Goal: Task Accomplishment & Management: Complete application form

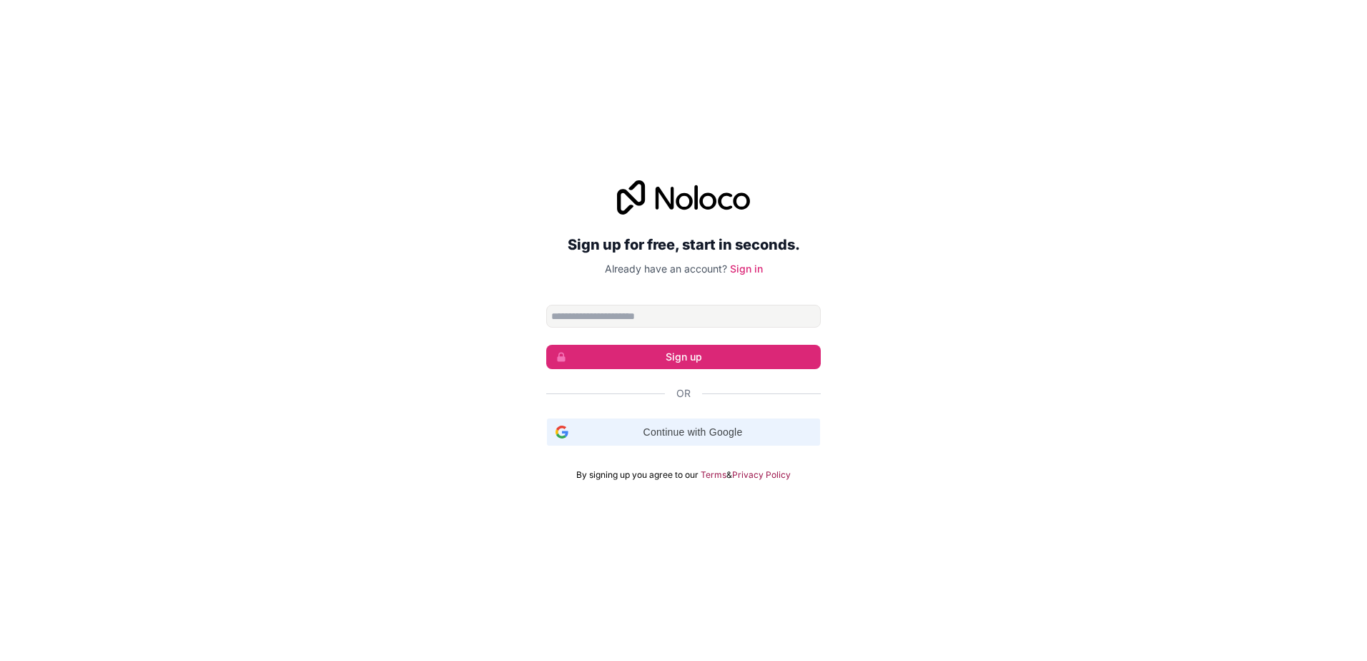
click at [641, 428] on span "Continue with Google" at bounding box center [692, 432] width 237 height 15
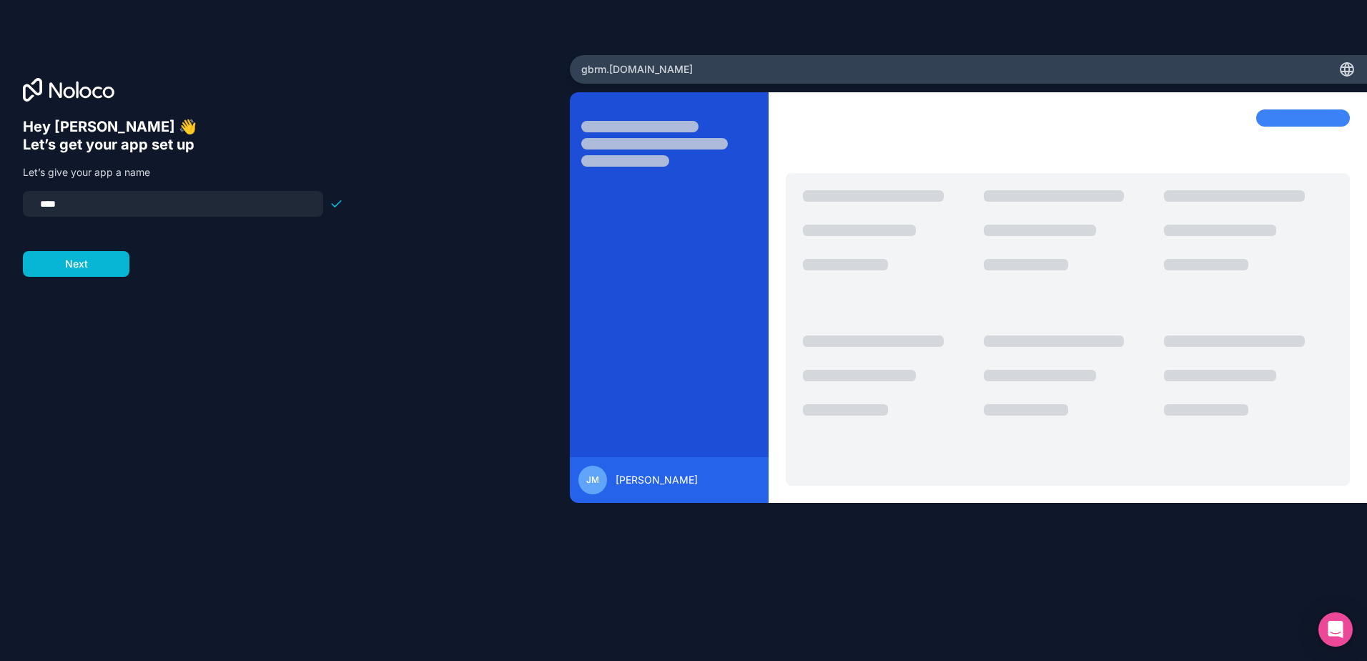
click at [96, 200] on input "****" at bounding box center [172, 204] width 283 height 20
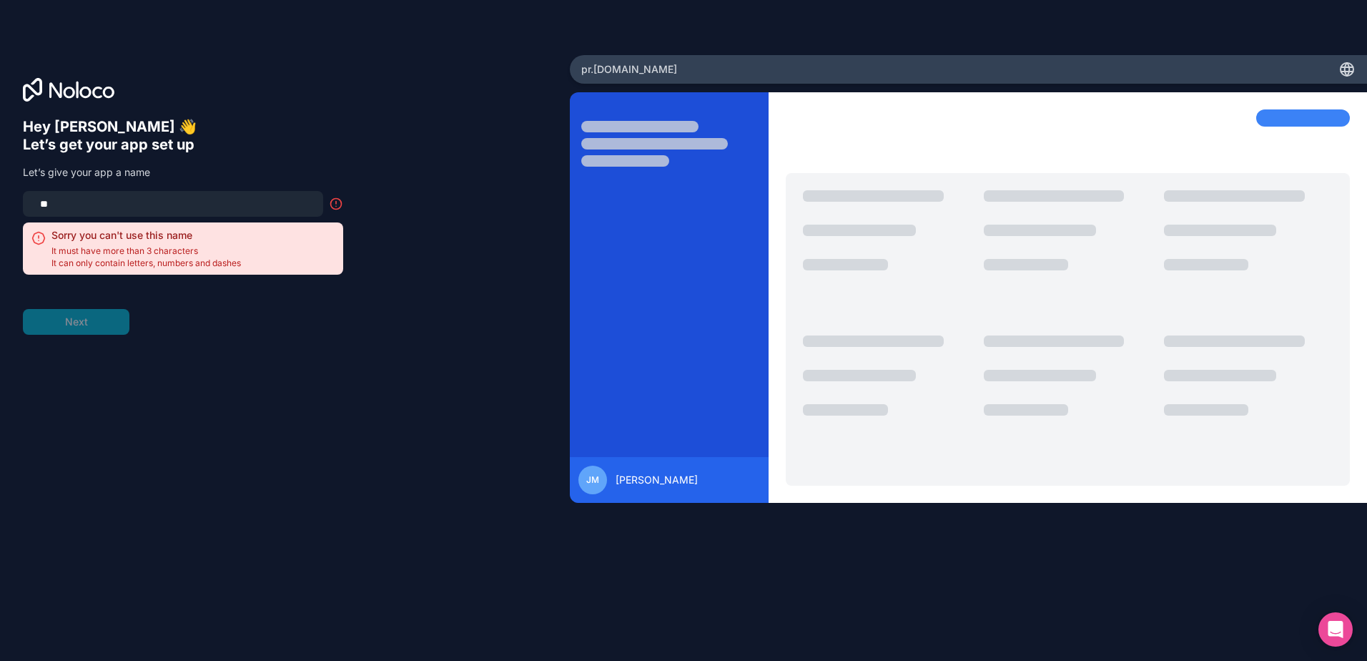
type input "*"
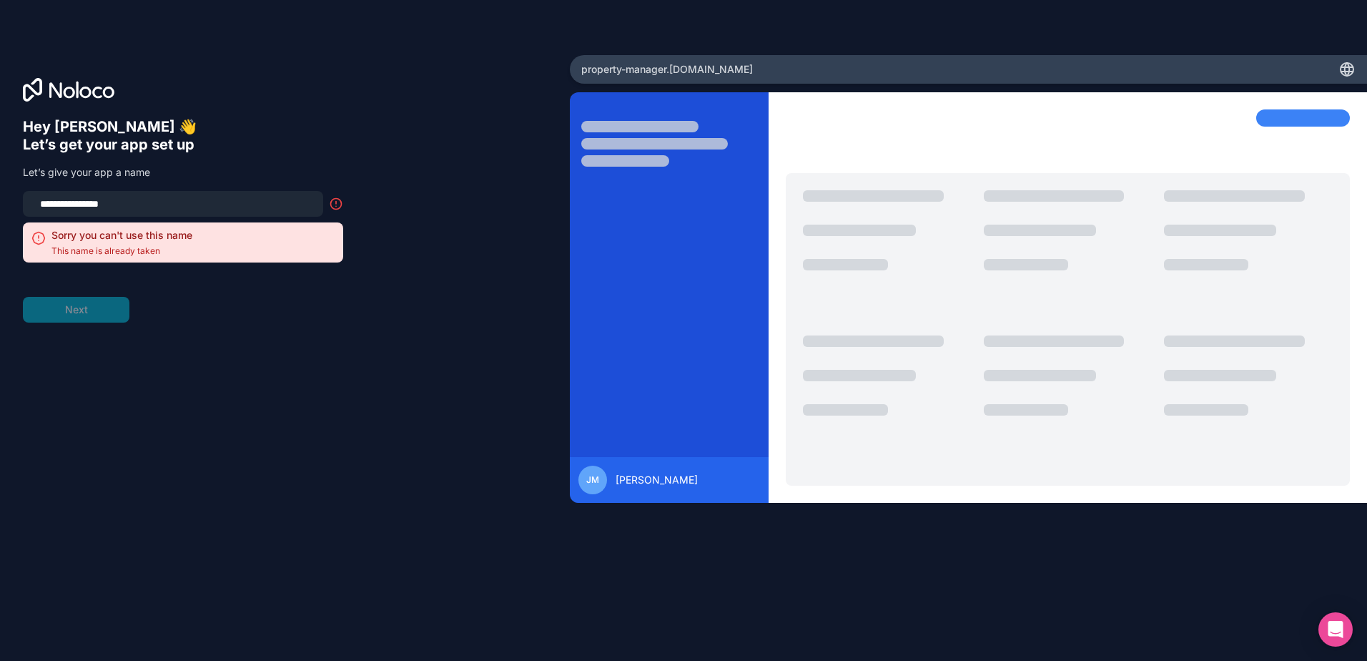
drag, startPoint x: 154, startPoint y: 207, endPoint x: 0, endPoint y: 205, distance: 153.8
click at [0, 205] on html "**********" at bounding box center [683, 330] width 1367 height 661
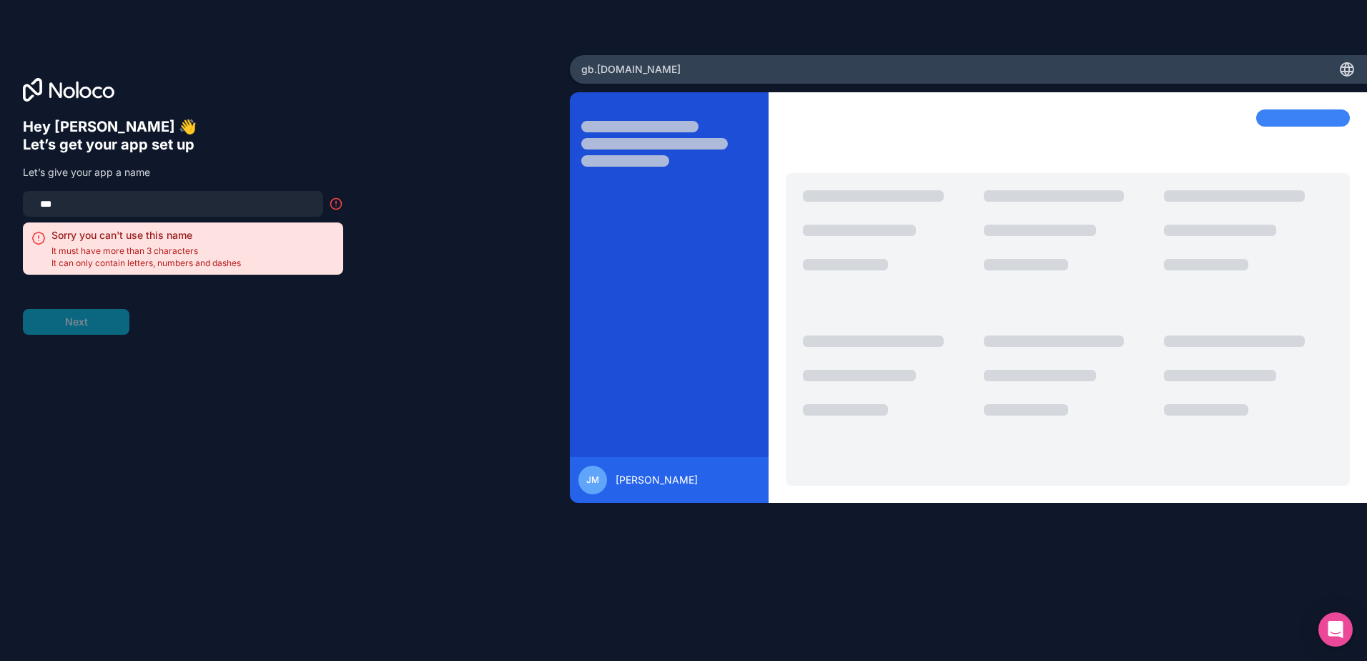
type input "****"
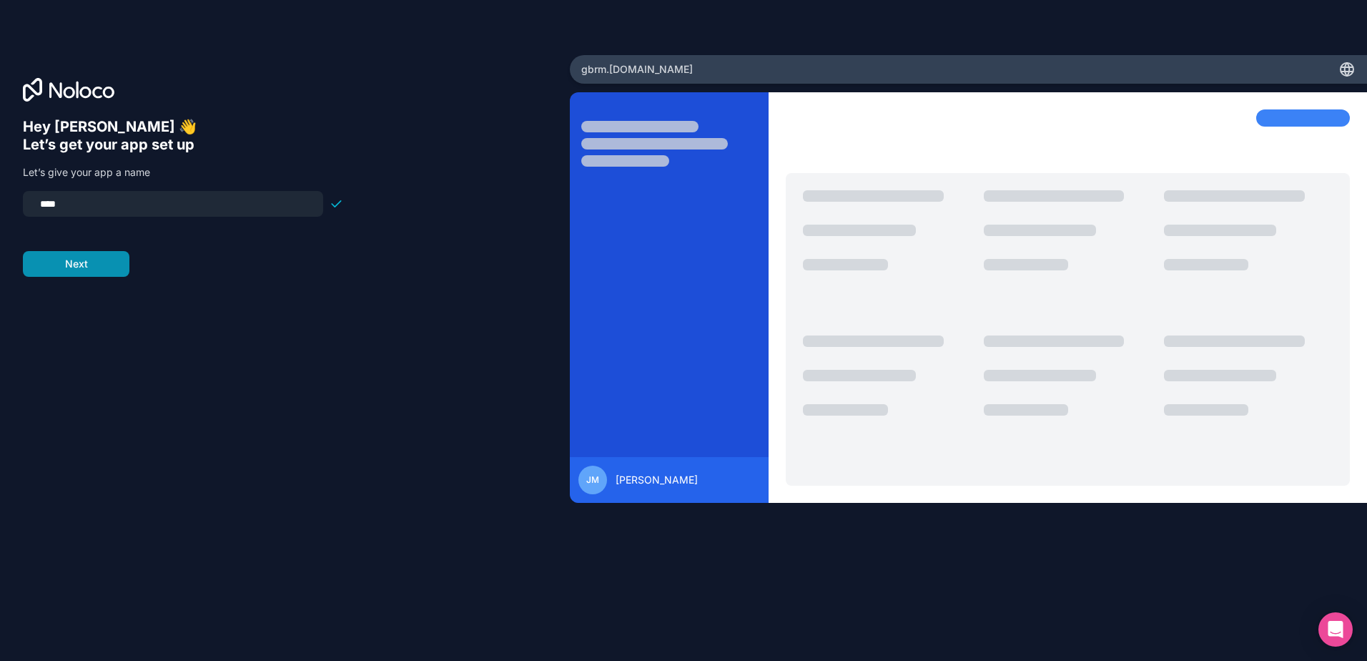
click at [54, 265] on button "Next" at bounding box center [76, 264] width 107 height 26
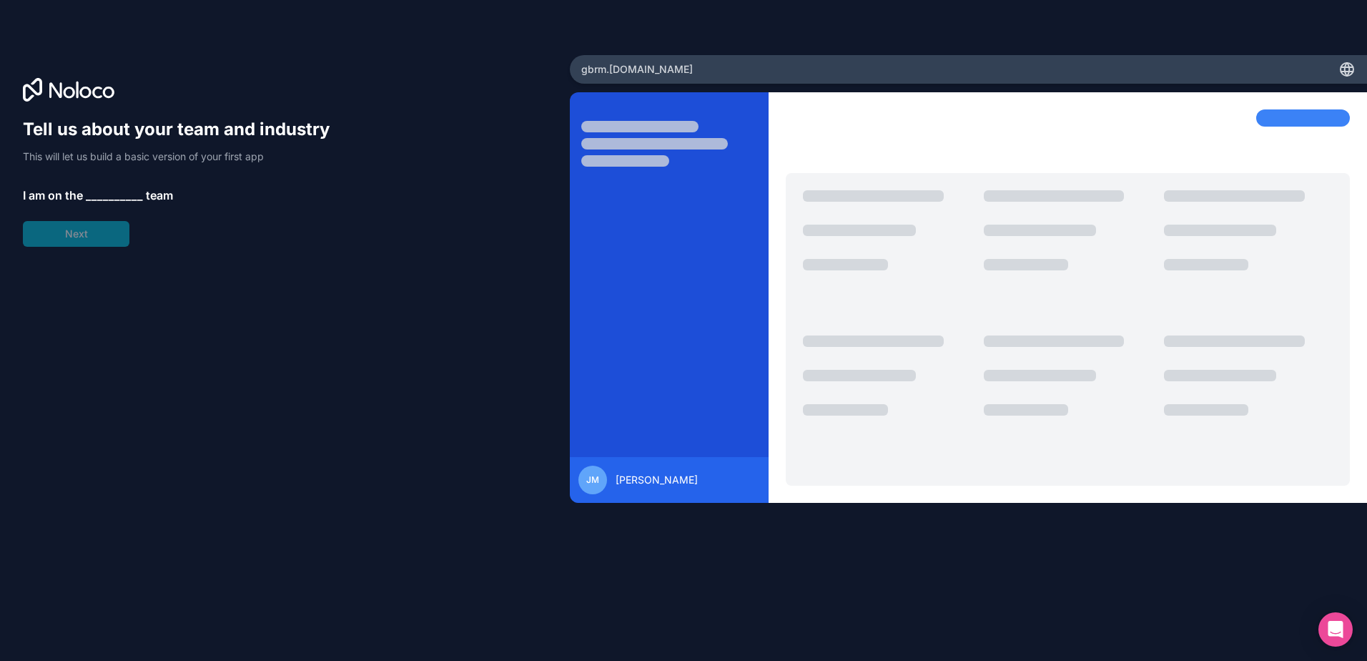
click at [109, 199] on span "__________" at bounding box center [114, 195] width 57 height 17
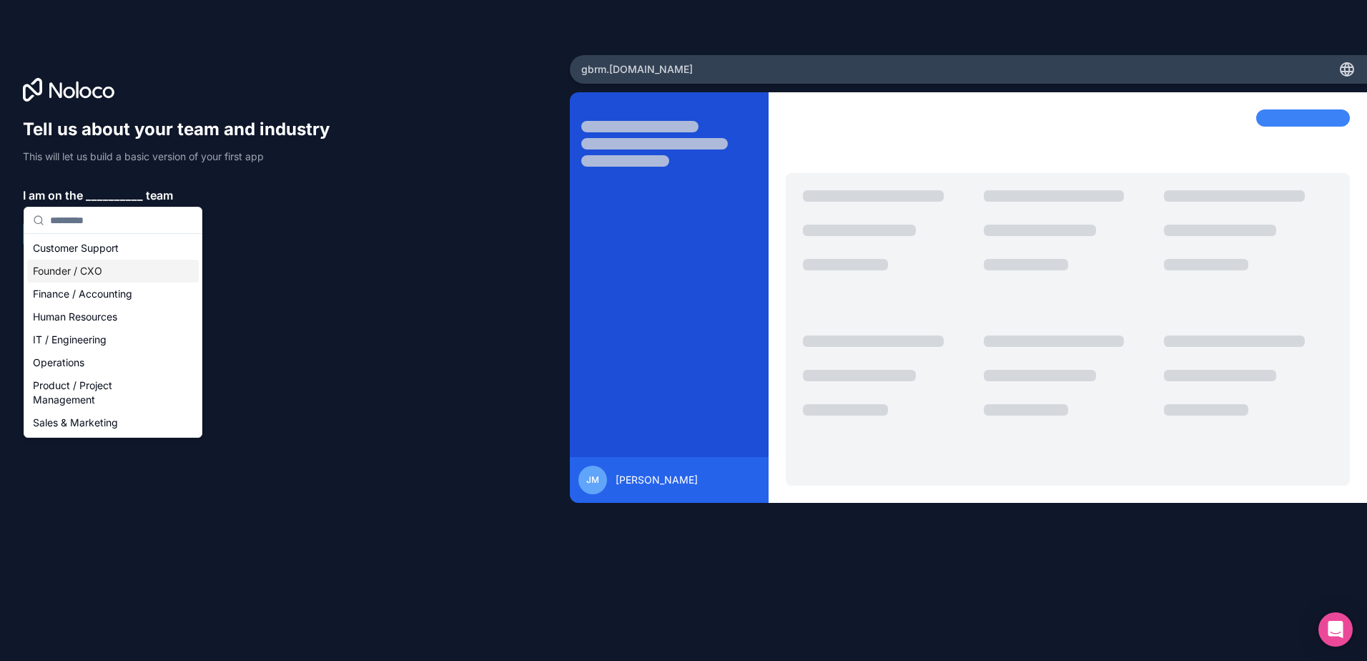
click at [113, 265] on div "Founder / CXO" at bounding box center [113, 271] width 172 height 23
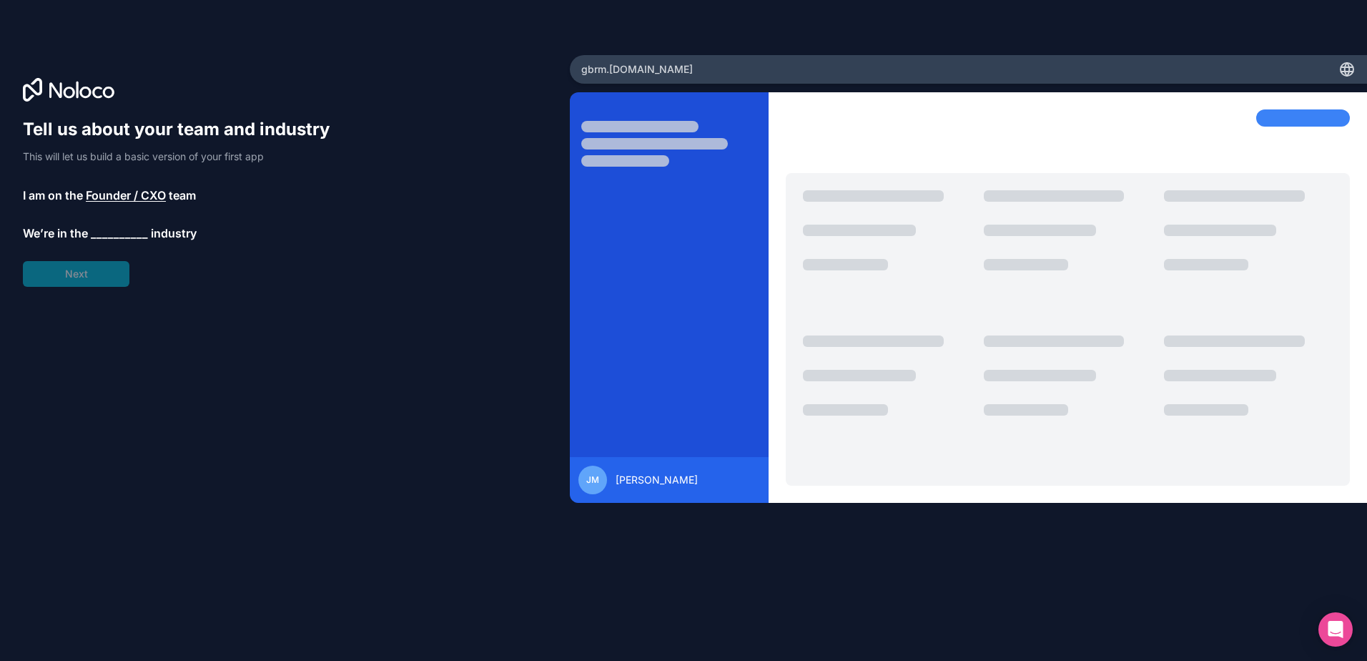
click at [116, 243] on div "Tell us about your team and industry This will let us build a basic version of …" at bounding box center [183, 202] width 320 height 169
click at [117, 237] on span "__________" at bounding box center [119, 235] width 57 height 17
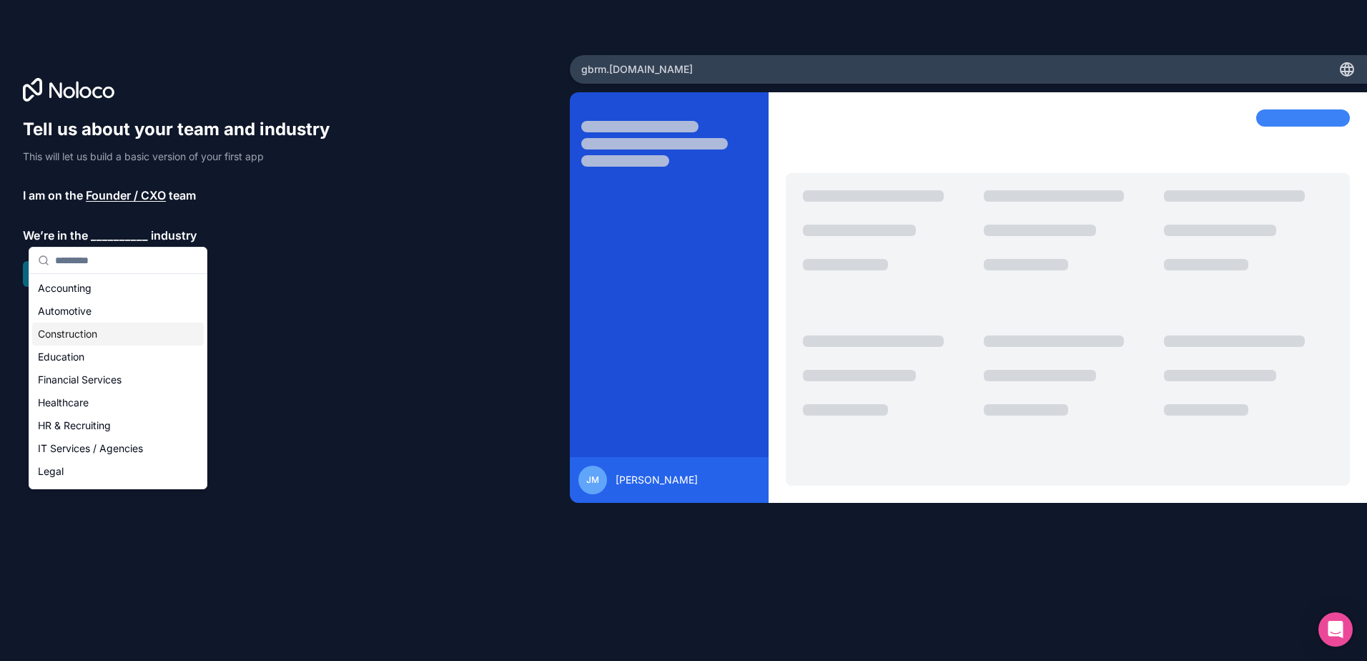
click at [102, 335] on div "Construction" at bounding box center [118, 334] width 172 height 23
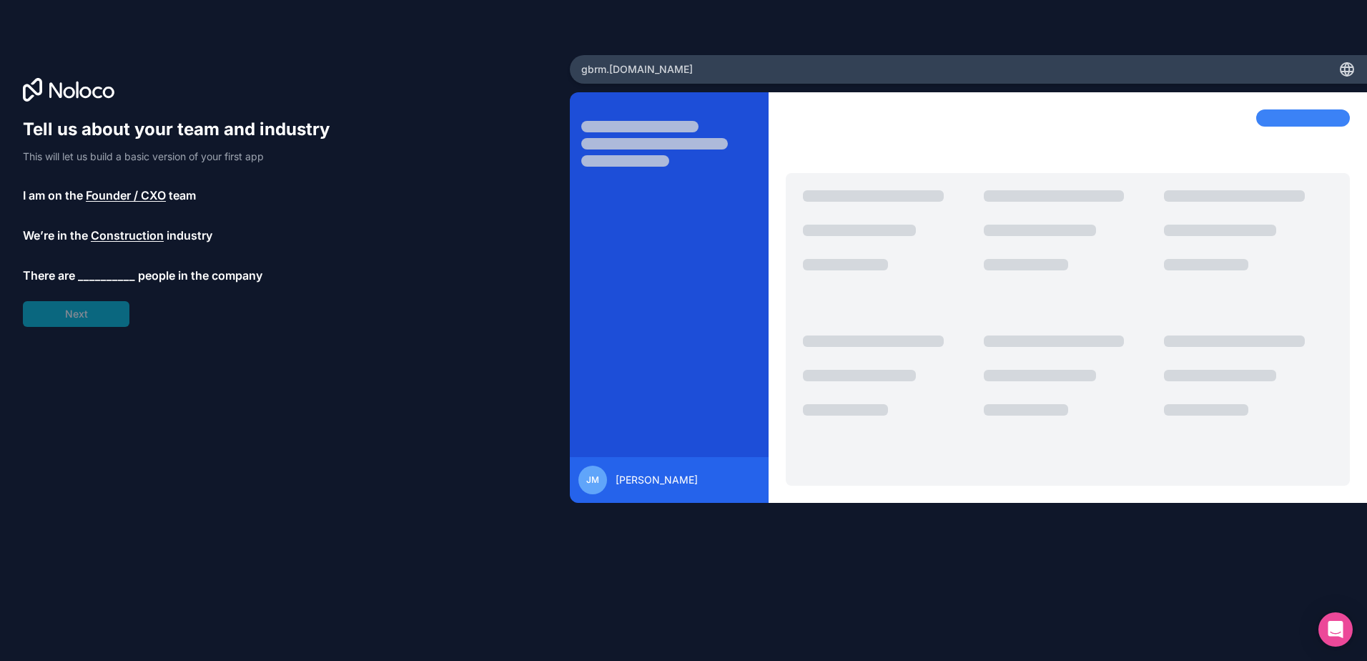
click at [117, 272] on span "__________" at bounding box center [106, 275] width 57 height 17
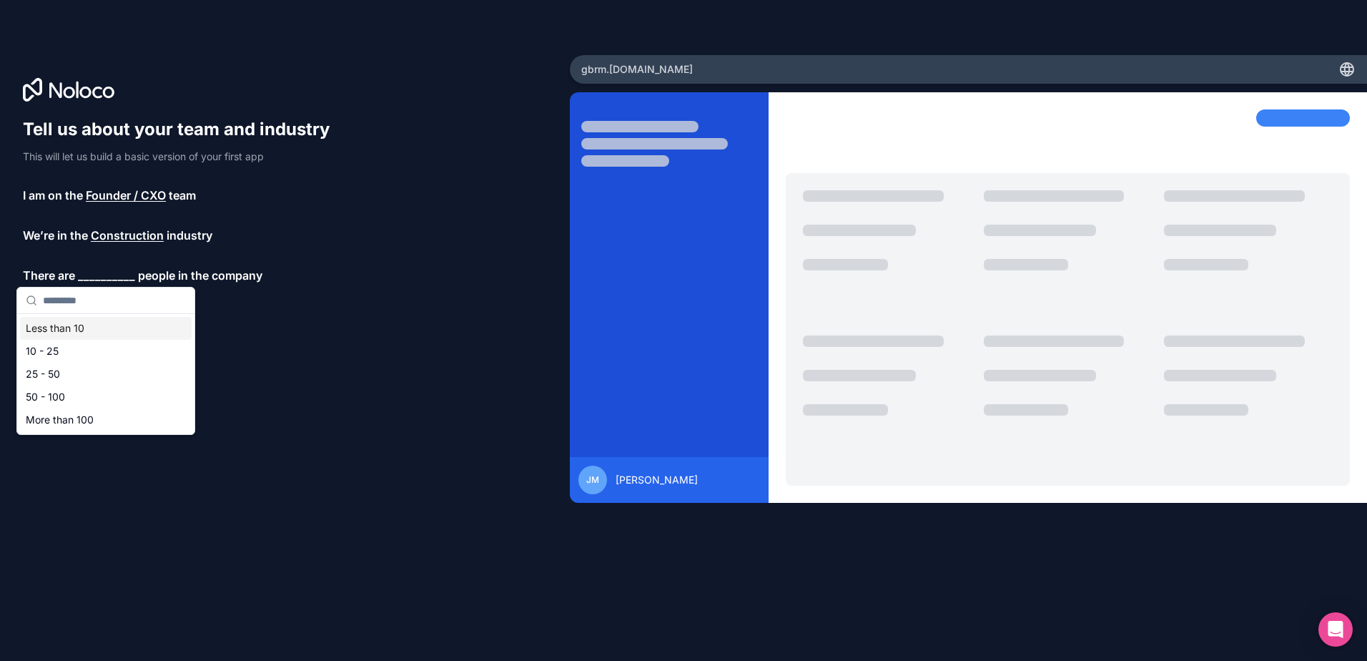
click at [117, 328] on div "Less than 10" at bounding box center [106, 328] width 172 height 23
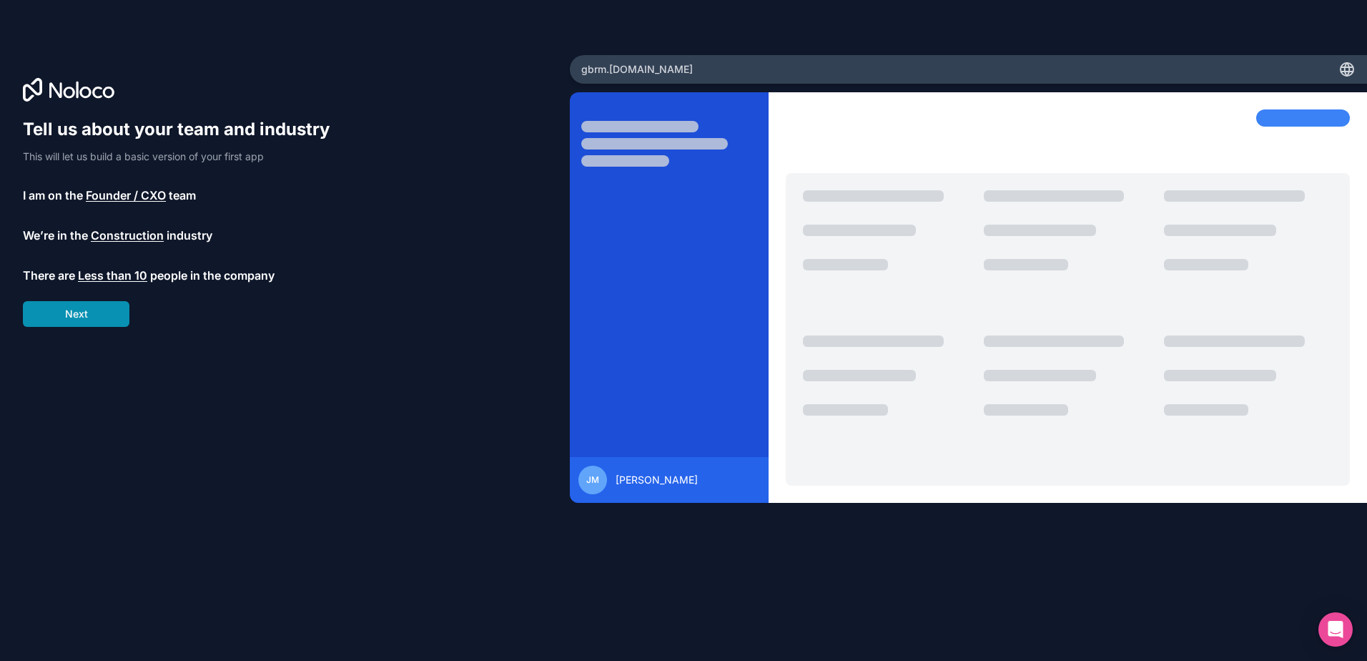
click at [105, 311] on button "Next" at bounding box center [76, 314] width 107 height 26
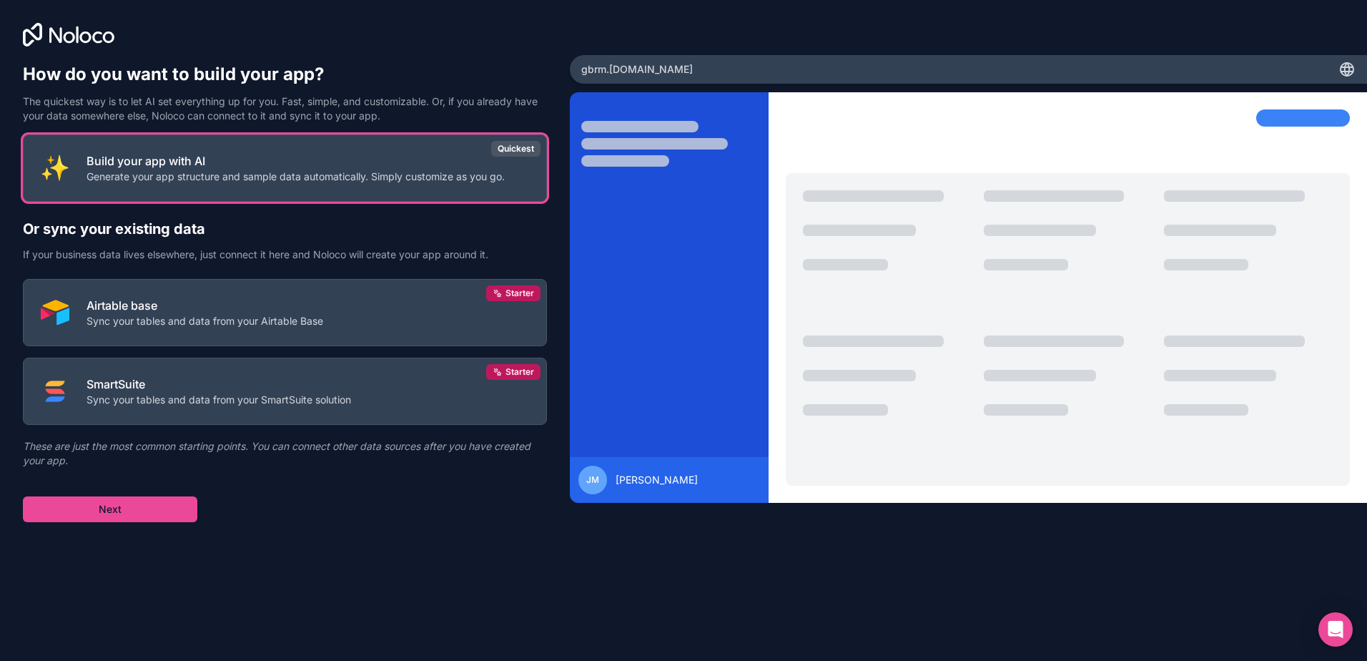
click at [287, 506] on div "Build your app with AI Generate your app structure and sample data automaticall…" at bounding box center [285, 328] width 524 height 388
click at [145, 507] on button "Next" at bounding box center [110, 509] width 174 height 26
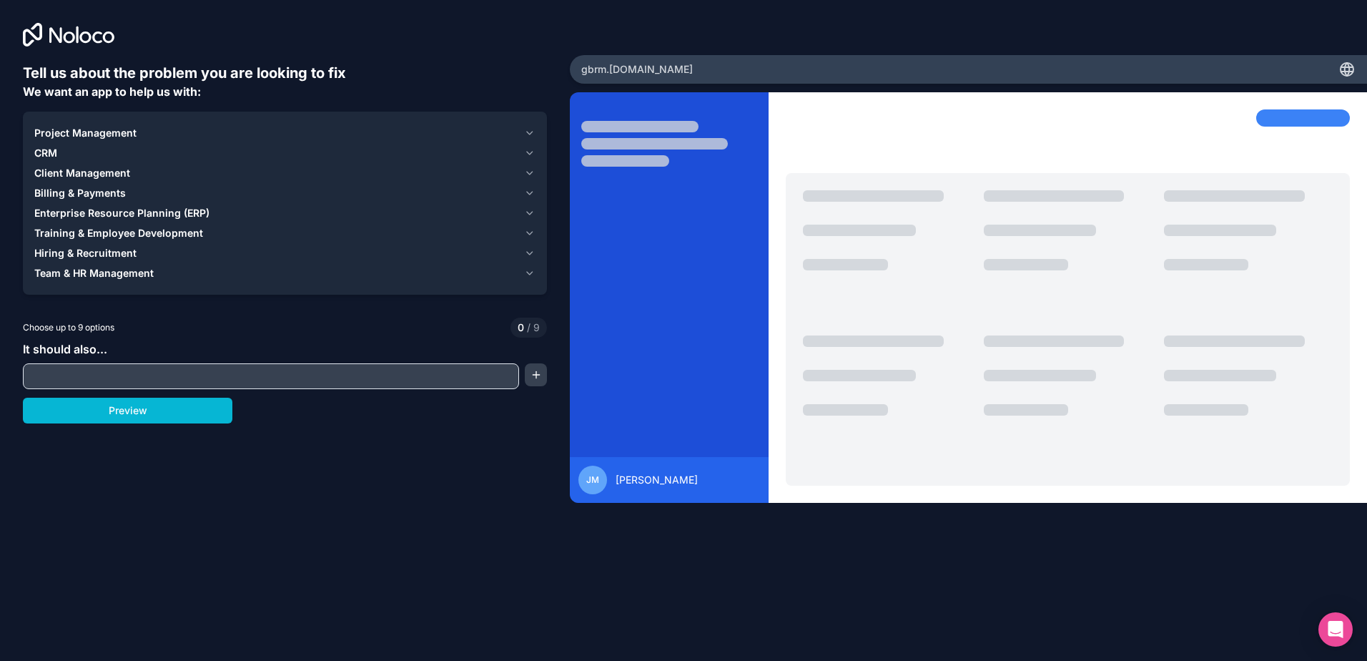
click at [308, 370] on input "text" at bounding box center [270, 376] width 489 height 20
click at [105, 131] on span "Project Management" at bounding box center [85, 133] width 102 height 14
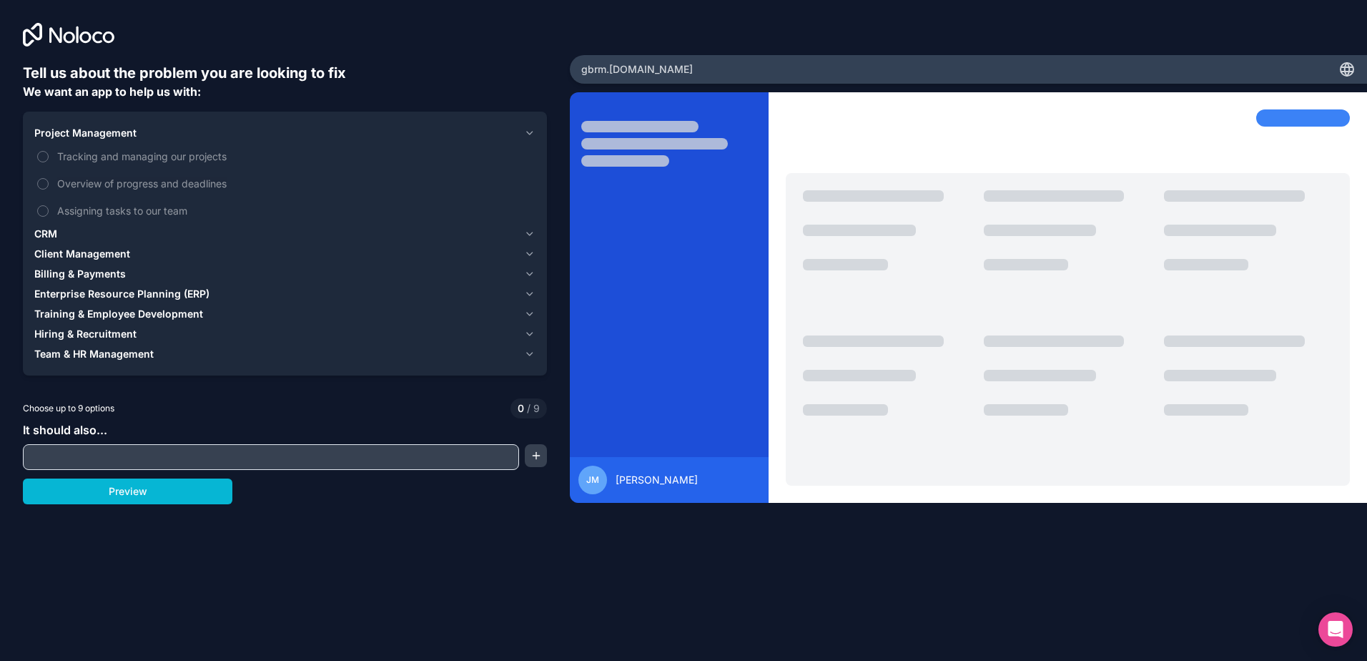
click at [132, 131] on span "Project Management" at bounding box center [85, 133] width 102 height 14
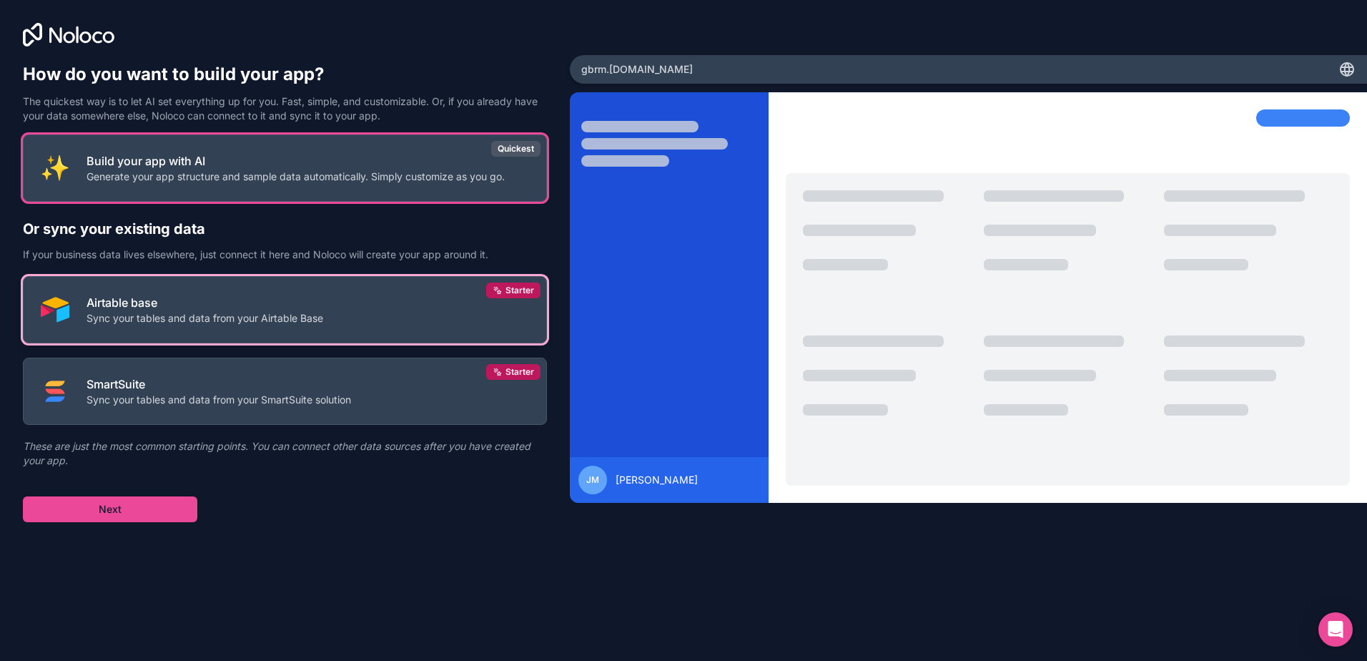
click at [343, 310] on button "Airtable base Sync your tables and data from your Airtable Base Starter" at bounding box center [285, 309] width 524 height 67
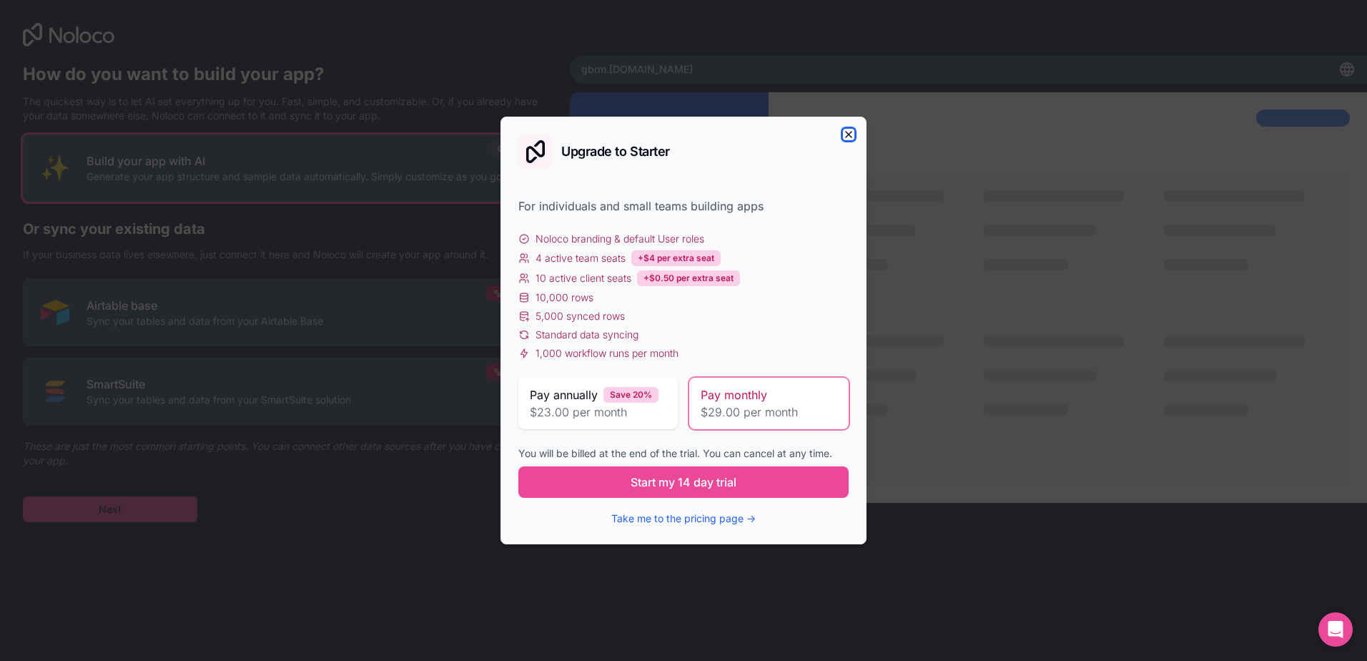
click at [846, 132] on icon "button" at bounding box center [848, 134] width 11 height 11
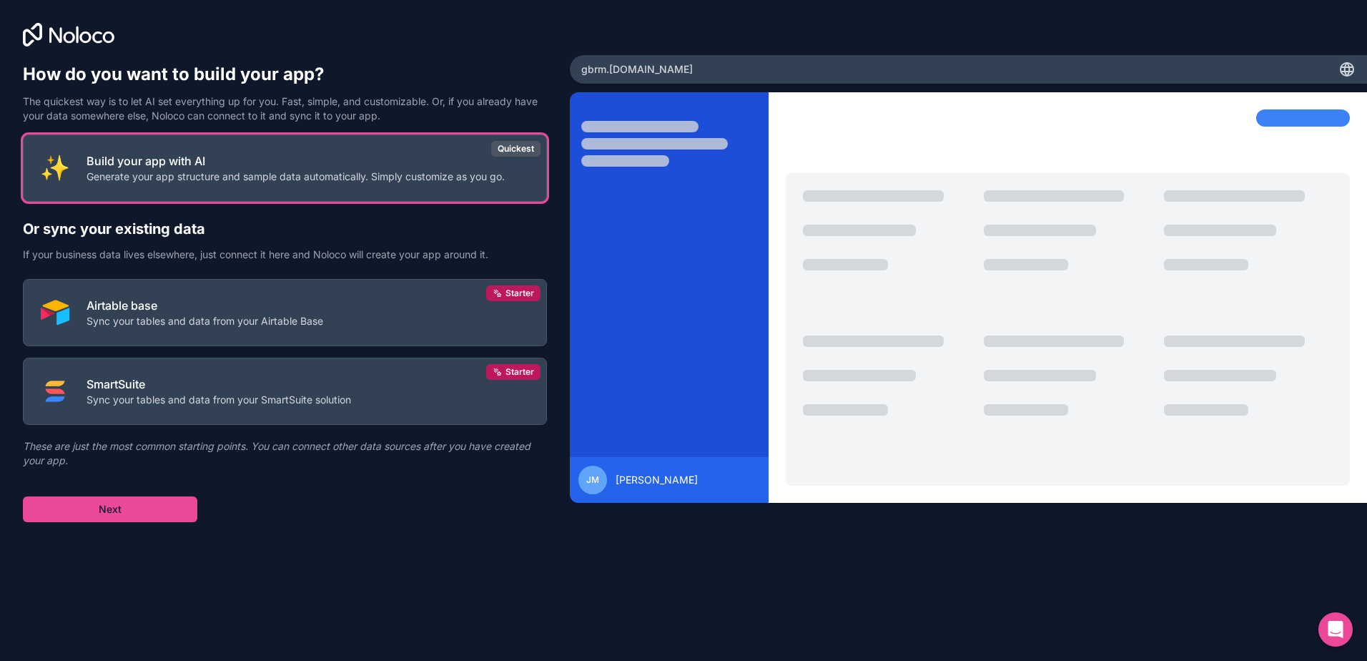
click at [369, 235] on h2 "Or sync your existing data" at bounding box center [285, 229] width 524 height 20
click at [1344, 72] on icon at bounding box center [1348, 72] width 12 height 0
click at [923, 69] on div "gbrm .[DOMAIN_NAME]" at bounding box center [968, 69] width 797 height 29
